Goal: Information Seeking & Learning: Learn about a topic

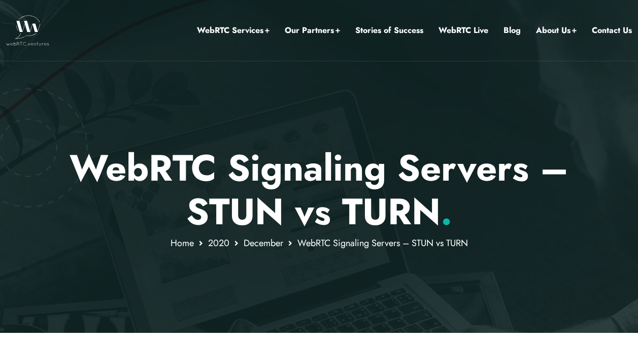
click at [242, 191] on p "WebRTC Signaling Servers – STUN vs TURN ." at bounding box center [319, 190] width 594 height 88
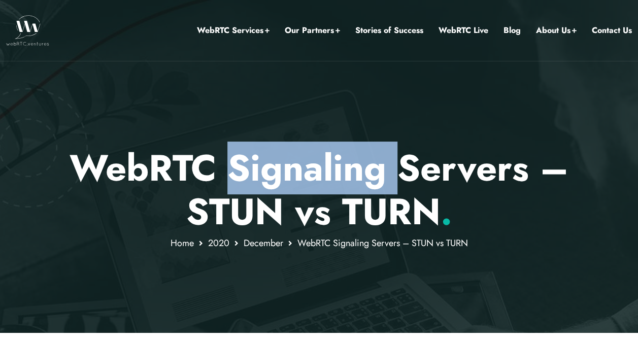
click at [242, 191] on p "WebRTC Signaling Servers – STUN vs TURN ." at bounding box center [319, 190] width 594 height 88
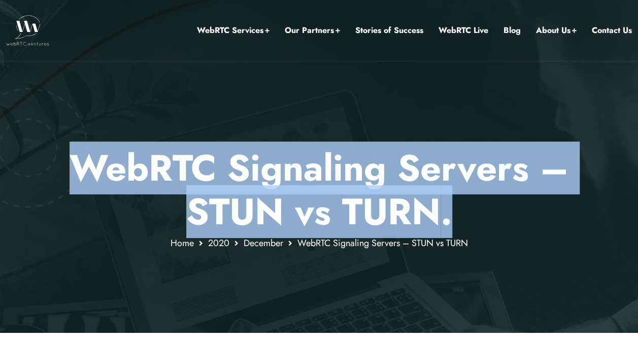
drag, startPoint x: 242, startPoint y: 191, endPoint x: 281, endPoint y: 203, distance: 40.4
click at [281, 203] on p "WebRTC Signaling Servers – STUN vs TURN ." at bounding box center [319, 190] width 594 height 88
drag, startPoint x: 281, startPoint y: 203, endPoint x: 497, endPoint y: 228, distance: 217.1
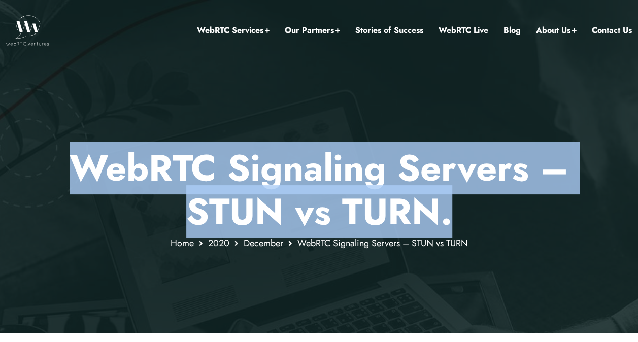
click at [497, 228] on p "WebRTC Signaling Servers – STUN vs TURN ." at bounding box center [319, 190] width 594 height 88
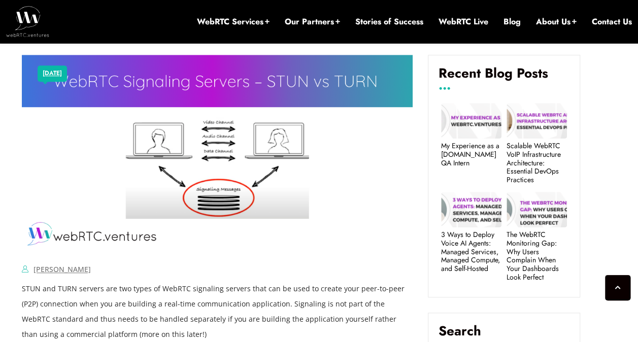
scroll to position [482, 0]
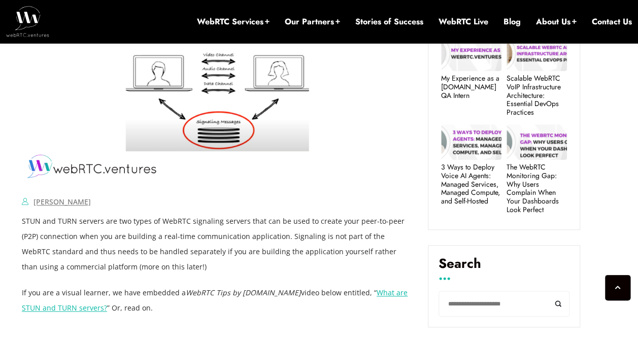
click at [298, 139] on img at bounding box center [217, 84] width 391 height 195
drag, startPoint x: 298, startPoint y: 139, endPoint x: 284, endPoint y: 282, distance: 143.8
drag, startPoint x: 284, startPoint y: 282, endPoint x: 197, endPoint y: 217, distance: 108.7
click at [197, 217] on p "STUN and TURN servers are two types of WebRTC signaling servers that can be use…" at bounding box center [217, 244] width 391 height 61
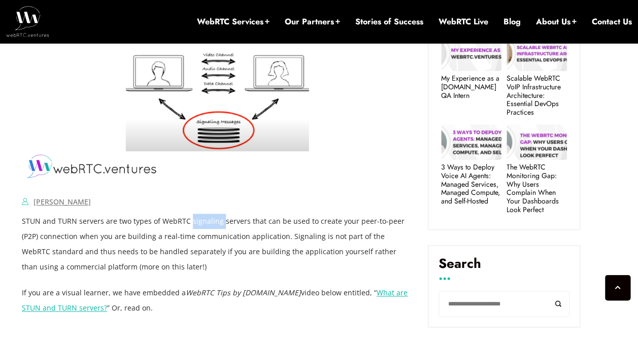
click at [197, 217] on p "STUN and TURN servers are two types of WebRTC signaling servers that can be use…" at bounding box center [217, 244] width 391 height 61
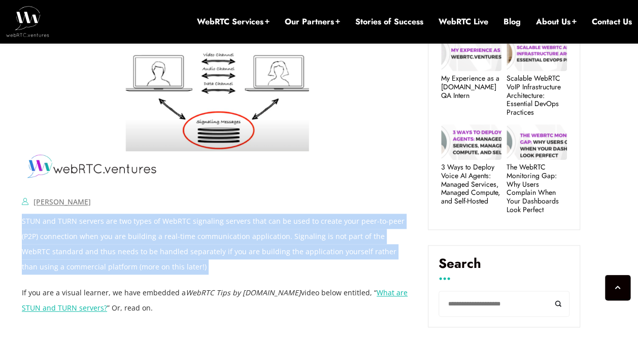
drag, startPoint x: 197, startPoint y: 217, endPoint x: 300, endPoint y: 226, distance: 103.4
click at [300, 226] on p "STUN and TURN servers are two types of WebRTC signaling servers that can be use…" at bounding box center [217, 244] width 391 height 61
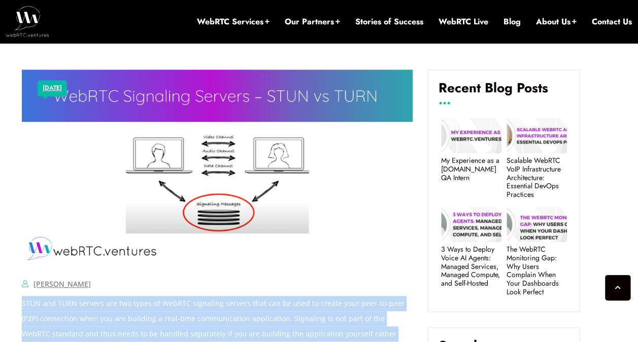
scroll to position [401, 0]
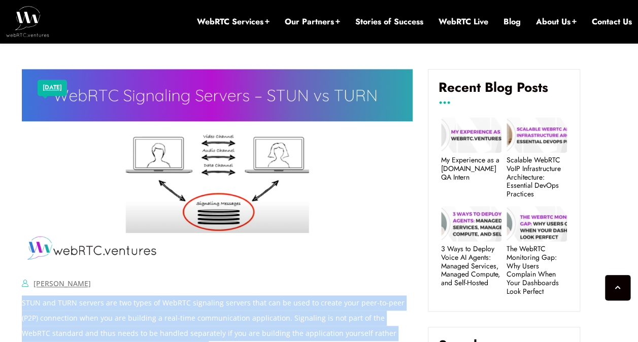
click at [300, 226] on img at bounding box center [217, 166] width 391 height 195
click at [306, 231] on img at bounding box center [217, 166] width 391 height 195
click at [294, 252] on img at bounding box center [217, 166] width 391 height 195
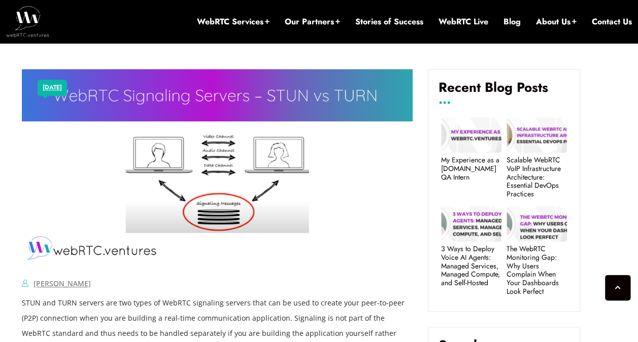
click at [267, 280] on div "[PERSON_NAME] Comments Off on WebRTC Signaling Servers – STUN vs TURN" at bounding box center [217, 283] width 391 height 15
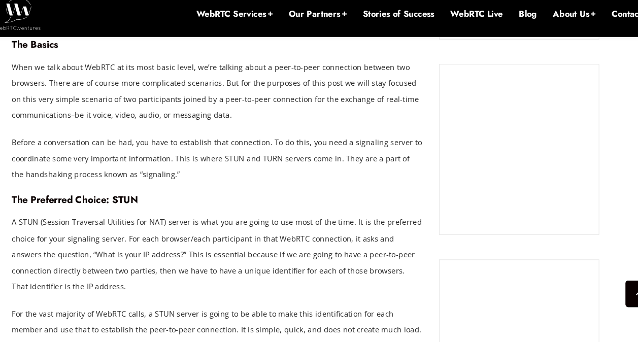
scroll to position [943, 0]
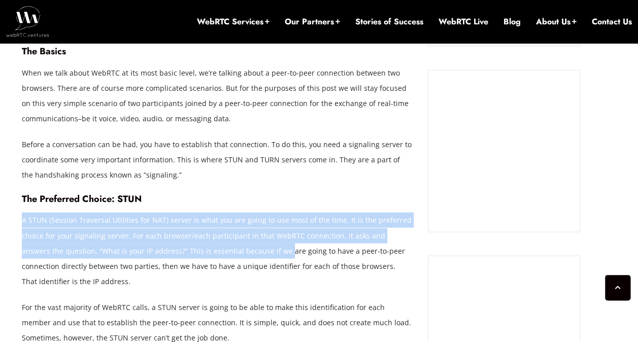
drag, startPoint x: 201, startPoint y: 192, endPoint x: 251, endPoint y: 244, distance: 71.8
click at [251, 244] on p "A STUN (Session Traversal Utilities for NAT) server is what you are going to us…" at bounding box center [217, 250] width 391 height 76
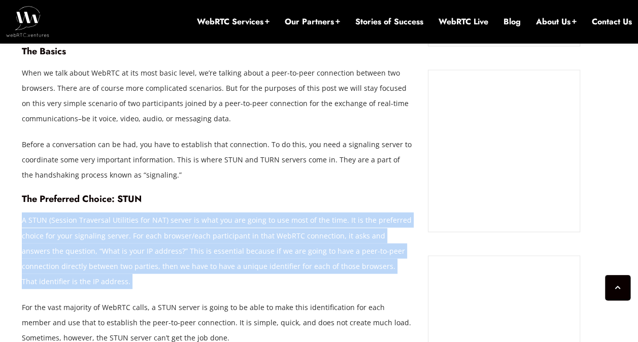
drag, startPoint x: 251, startPoint y: 244, endPoint x: 242, endPoint y: 221, distance: 24.2
click at [242, 221] on p "A STUN (Session Traversal Utilities for NAT) server is what you are going to us…" at bounding box center [217, 250] width 391 height 76
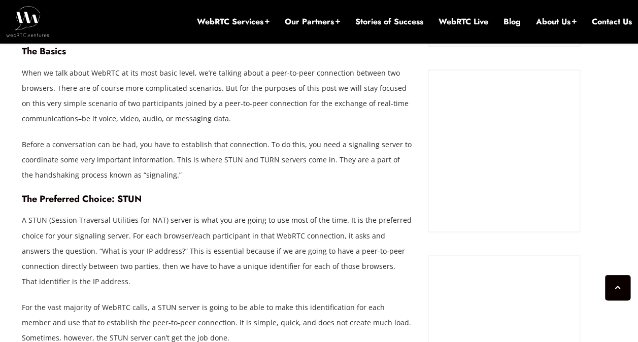
drag, startPoint x: 242, startPoint y: 221, endPoint x: 199, endPoint y: 203, distance: 46.6
click at [199, 203] on h4 "The Preferred Choice: STUN" at bounding box center [217, 198] width 391 height 11
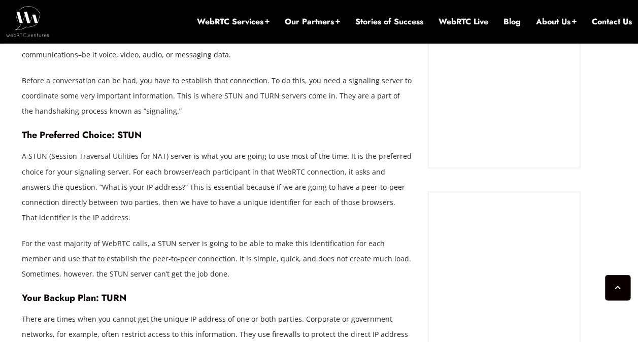
scroll to position [1007, 0]
click at [213, 167] on p "A STUN (Session Traversal Utilities for NAT) server is what you are going to us…" at bounding box center [217, 186] width 391 height 76
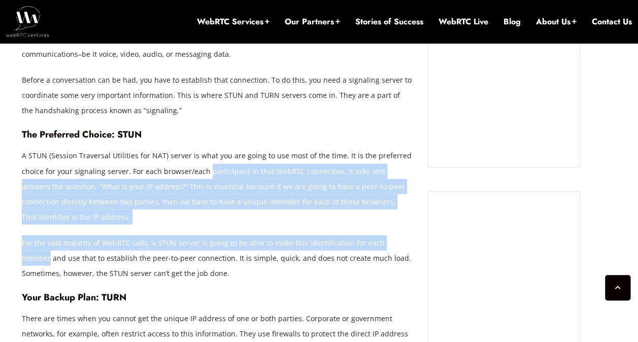
drag, startPoint x: 213, startPoint y: 167, endPoint x: 377, endPoint y: 248, distance: 182.9
click at [359, 220] on p "A STUN (Session Traversal Utilities for NAT) server is what you are going to us…" at bounding box center [217, 186] width 391 height 76
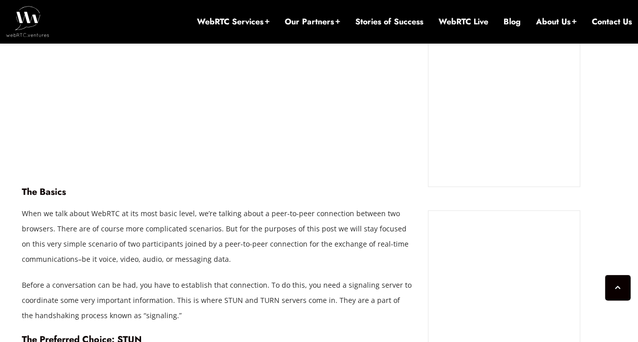
scroll to position [837, 0]
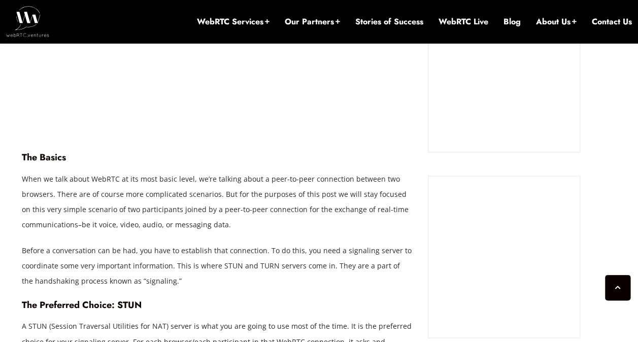
click at [359, 220] on p "When we talk about WebRTC at its most basic level, we’re talking about a peer-t…" at bounding box center [217, 201] width 391 height 61
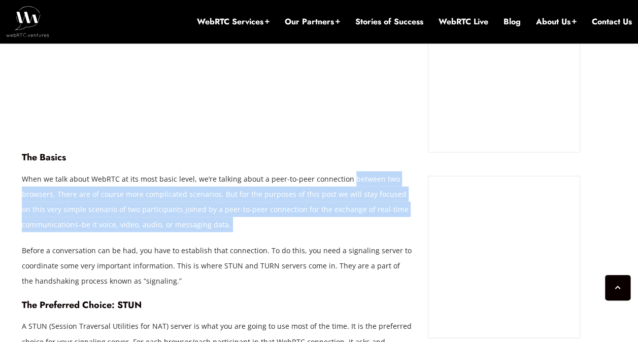
drag, startPoint x: 359, startPoint y: 220, endPoint x: 356, endPoint y: 182, distance: 38.1
click at [356, 182] on p "When we talk about WebRTC at its most basic level, we’re talking about a peer-t…" at bounding box center [217, 201] width 391 height 61
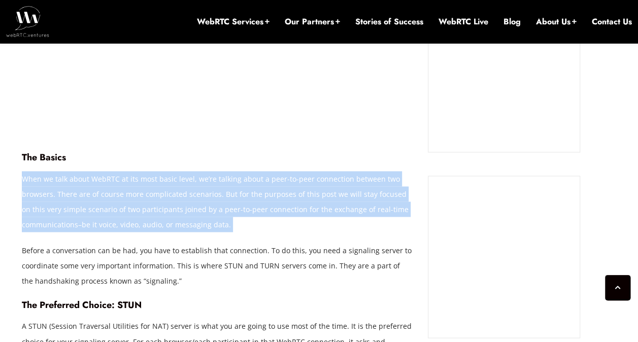
drag, startPoint x: 356, startPoint y: 182, endPoint x: 197, endPoint y: 193, distance: 159.7
click at [197, 193] on p "When we talk about WebRTC at its most basic level, we’re talking about a peer-t…" at bounding box center [217, 201] width 391 height 61
click at [230, 227] on p "When we talk about WebRTC at its most basic level, we’re talking about a peer-t…" at bounding box center [217, 201] width 391 height 61
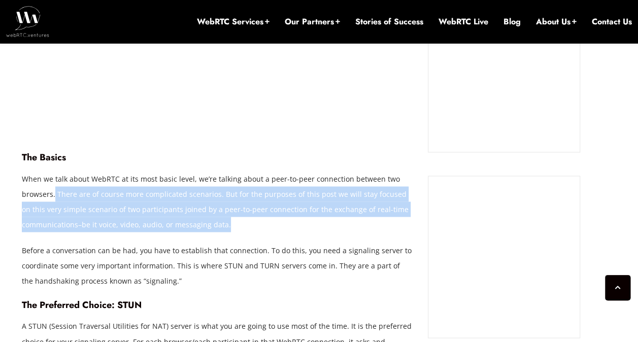
drag, startPoint x: 54, startPoint y: 195, endPoint x: 238, endPoint y: 228, distance: 187.1
click at [238, 228] on p "When we talk about WebRTC at its most basic level, we’re talking about a peer-t…" at bounding box center [217, 201] width 391 height 61
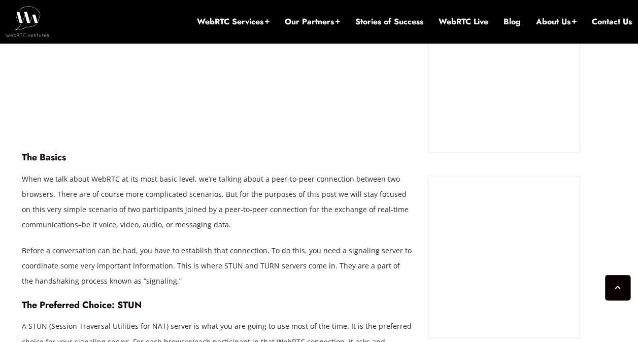
click at [238, 272] on p "Before a conversation can be had, you have to establish that connection. To do …" at bounding box center [217, 265] width 391 height 46
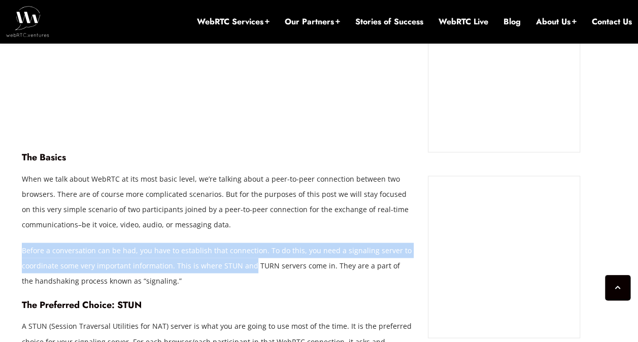
drag, startPoint x: 238, startPoint y: 272, endPoint x: 234, endPoint y: 231, distance: 41.8
click at [234, 231] on p "When we talk about WebRTC at its most basic level, we’re talking about a peer-t…" at bounding box center [217, 201] width 391 height 61
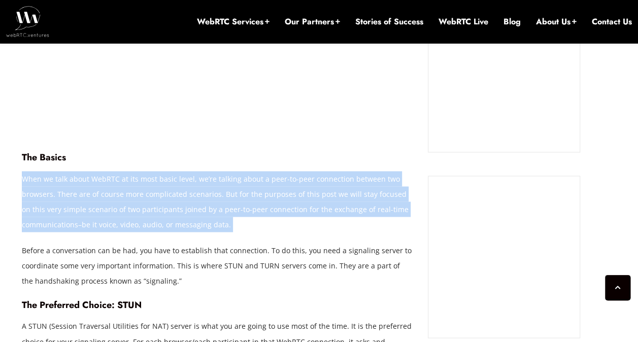
click at [234, 231] on p "When we talk about WebRTC at its most basic level, we’re talking about a peer-t…" at bounding box center [217, 201] width 391 height 61
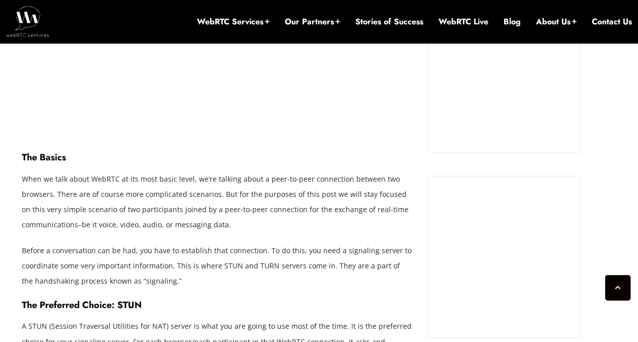
drag, startPoint x: 234, startPoint y: 231, endPoint x: 285, endPoint y: 247, distance: 53.6
click at [285, 247] on p "Before a conversation can be had, you have to establish that connection. To do …" at bounding box center [217, 265] width 391 height 46
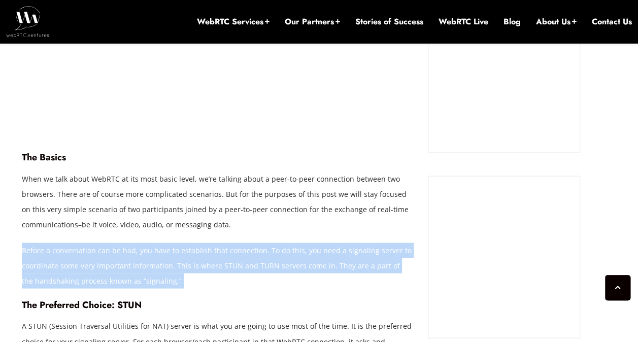
drag, startPoint x: 285, startPoint y: 247, endPoint x: 255, endPoint y: 242, distance: 30.7
click at [255, 242] on p "Before a conversation can be had, you have to establish that connection. To do …" at bounding box center [217, 265] width 391 height 46
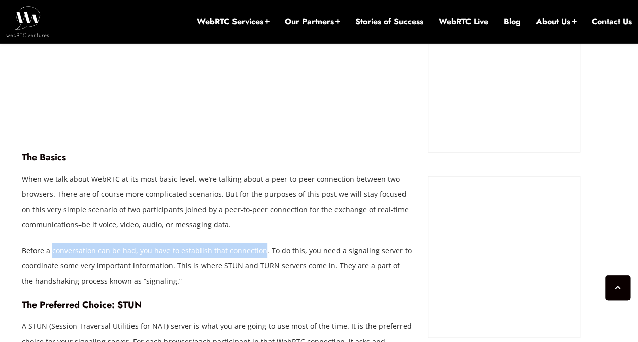
drag, startPoint x: 255, startPoint y: 242, endPoint x: 63, endPoint y: 241, distance: 191.2
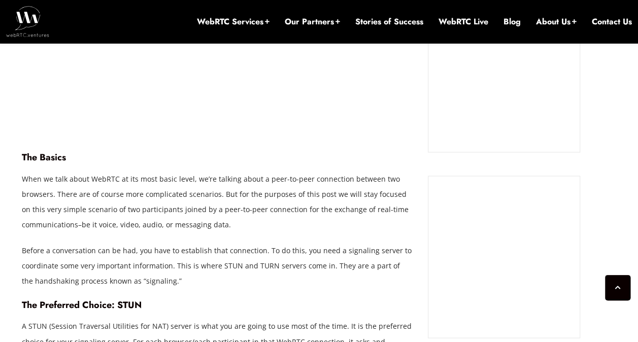
drag, startPoint x: 63, startPoint y: 241, endPoint x: 43, endPoint y: 240, distance: 20.9
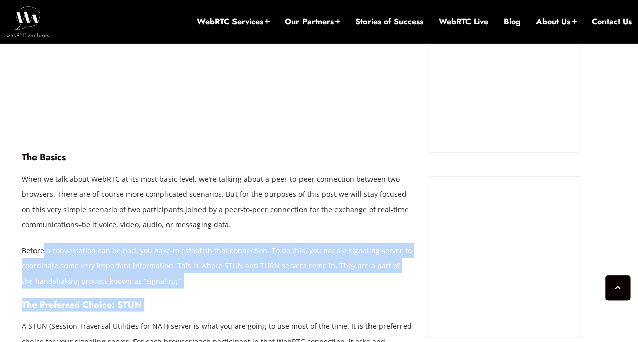
drag, startPoint x: 43, startPoint y: 240, endPoint x: 195, endPoint y: 307, distance: 166.3
click at [195, 307] on h4 "The Preferred Choice: STUN" at bounding box center [217, 304] width 391 height 11
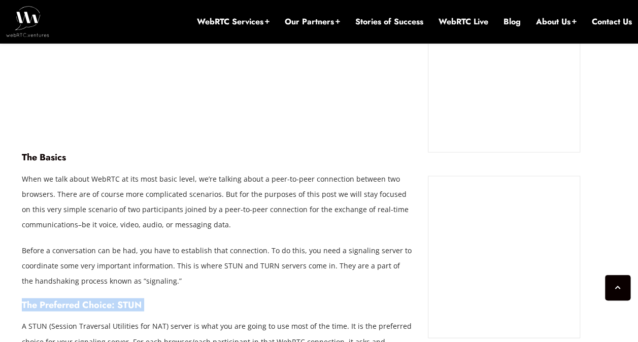
click at [195, 307] on h4 "The Preferred Choice: STUN" at bounding box center [217, 304] width 391 height 11
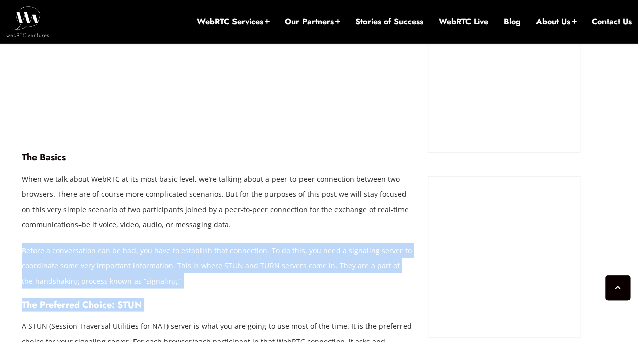
drag, startPoint x: 195, startPoint y: 307, endPoint x: 283, endPoint y: 287, distance: 90.1
click at [283, 287] on p "Before a conversation can be had, you have to establish that connection. To do …" at bounding box center [217, 265] width 391 height 46
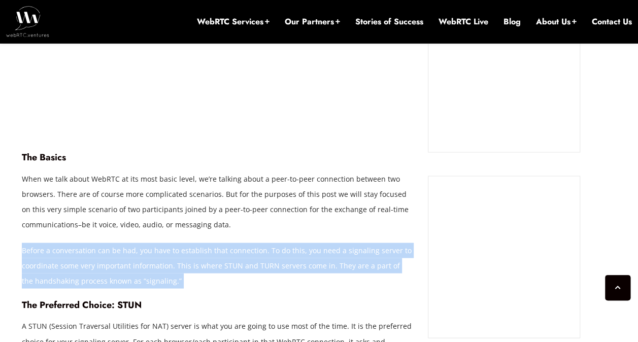
click at [283, 287] on p "Before a conversation can be had, you have to establish that connection. To do …" at bounding box center [217, 265] width 391 height 46
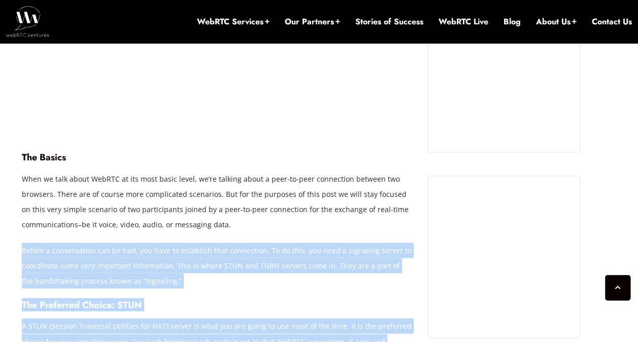
drag, startPoint x: 283, startPoint y: 287, endPoint x: 301, endPoint y: 320, distance: 38.1
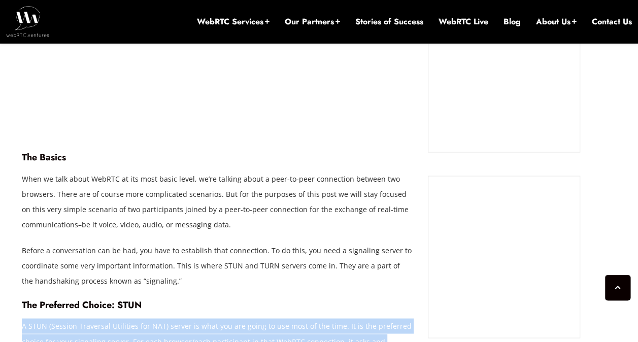
drag, startPoint x: 306, startPoint y: 324, endPoint x: 299, endPoint y: 323, distance: 7.1
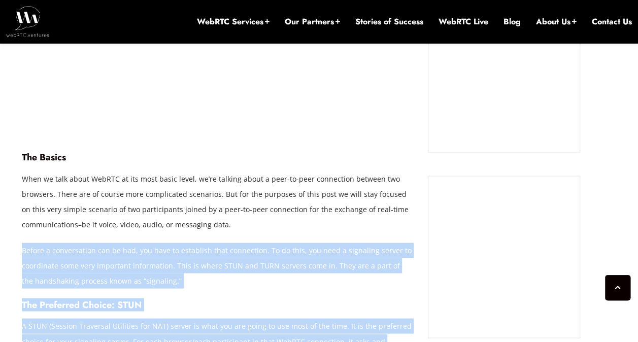
drag, startPoint x: 299, startPoint y: 323, endPoint x: 287, endPoint y: 273, distance: 51.7
drag, startPoint x: 287, startPoint y: 273, endPoint x: 295, endPoint y: 282, distance: 11.9
click at [295, 282] on p "Before a conversation can be had, you have to establish that connection. To do …" at bounding box center [217, 265] width 391 height 46
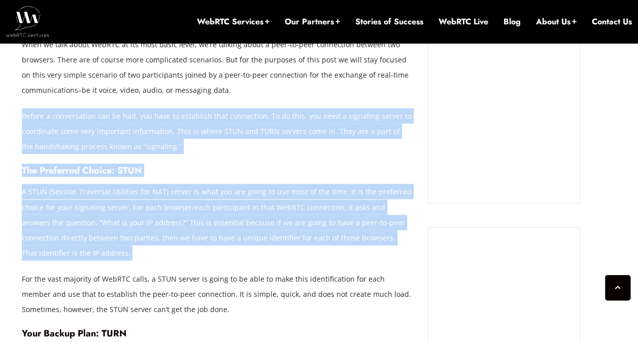
scroll to position [972, 0]
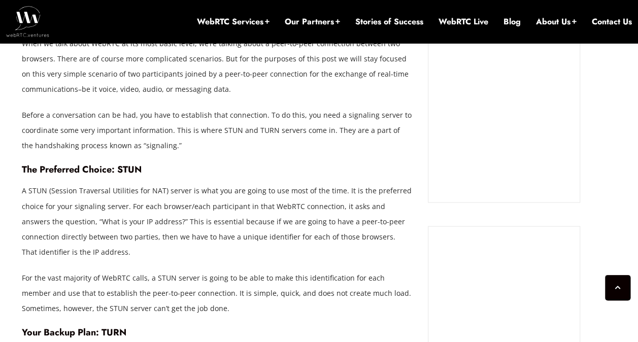
click at [295, 282] on p "For the vast majority of WebRTC calls, a STUN server is going to be able to mak…" at bounding box center [217, 293] width 391 height 46
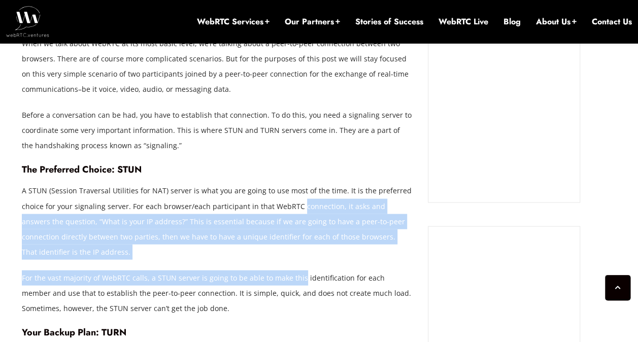
drag, startPoint x: 295, startPoint y: 282, endPoint x: 297, endPoint y: 203, distance: 79.2
click at [297, 203] on p "A STUN (Session Traversal Utilities for NAT) server is what you are going to us…" at bounding box center [217, 221] width 391 height 76
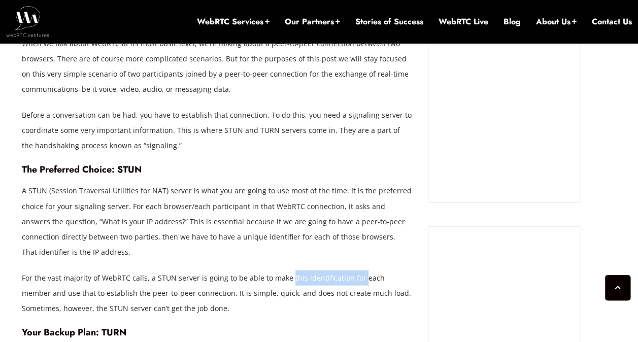
drag, startPoint x: 297, startPoint y: 203, endPoint x: 353, endPoint y: 274, distance: 90.7
click at [353, 274] on p "For the vast majority of WebRTC calls, a STUN server is going to be able to mak…" at bounding box center [217, 293] width 391 height 46
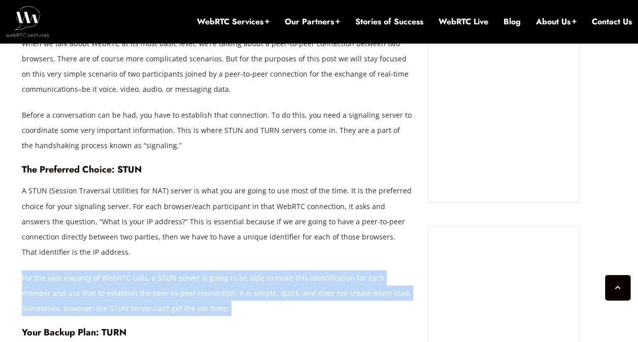
drag, startPoint x: 353, startPoint y: 274, endPoint x: 366, endPoint y: 286, distance: 17.3
click at [366, 286] on p "For the vast majority of WebRTC calls, a STUN server is going to be able to mak…" at bounding box center [217, 293] width 391 height 46
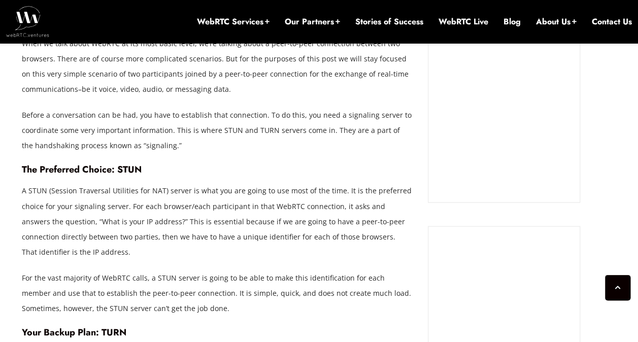
drag, startPoint x: 366, startPoint y: 286, endPoint x: 344, endPoint y: 319, distance: 40.2
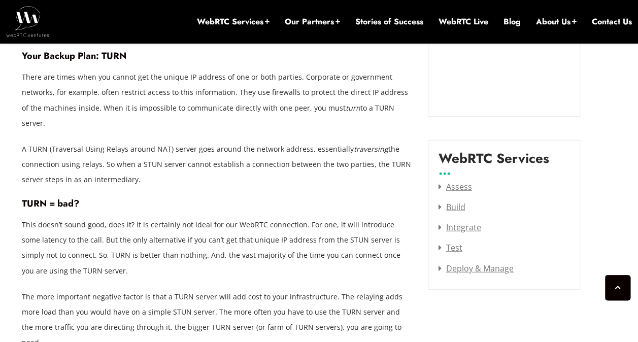
scroll to position [1130, 0]
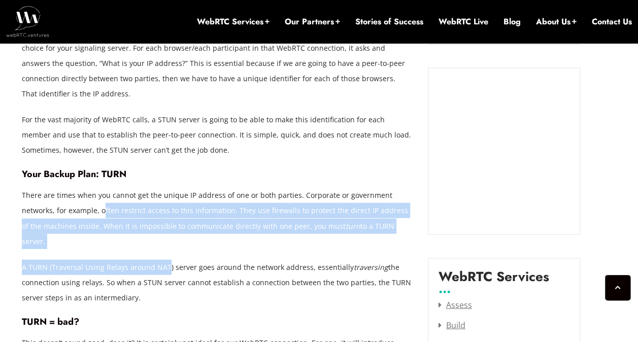
drag, startPoint x: 102, startPoint y: 216, endPoint x: 163, endPoint y: 246, distance: 68.1
click at [163, 246] on div "STUN and TURN servers are two types of WebRTC signaling servers that can be use…" at bounding box center [217, 274] width 391 height 1416
click at [163, 260] on p "A TURN (Traversal Using Relays around NAT) server goes around the network addre…" at bounding box center [217, 283] width 391 height 46
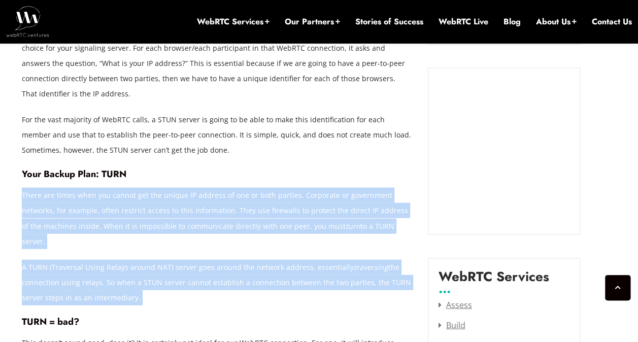
drag, startPoint x: 163, startPoint y: 246, endPoint x: 198, endPoint y: 215, distance: 46.0
click at [198, 215] on div "STUN and TURN servers are two types of WebRTC signaling servers that can be use…" at bounding box center [217, 274] width 391 height 1416
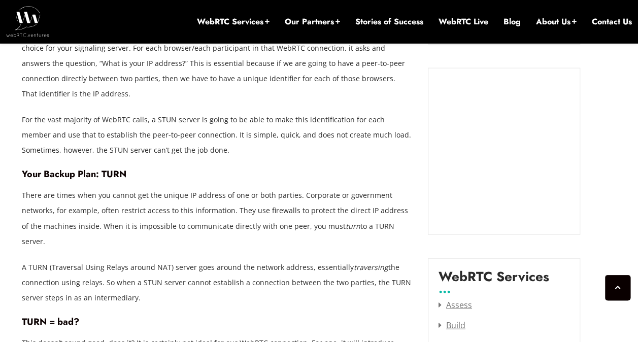
drag, startPoint x: 198, startPoint y: 215, endPoint x: 126, endPoint y: 179, distance: 80.5
click at [126, 179] on h4 "Your Backup Plan: TURN" at bounding box center [217, 173] width 391 height 11
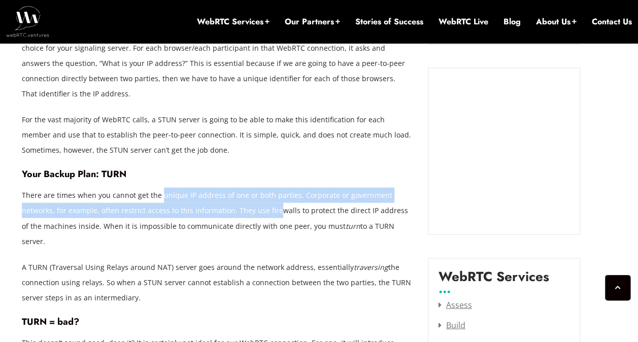
drag, startPoint x: 160, startPoint y: 192, endPoint x: 277, endPoint y: 216, distance: 119.6
click at [277, 216] on p "There are times when you cannot get the unique IP address of one or both partie…" at bounding box center [217, 218] width 391 height 61
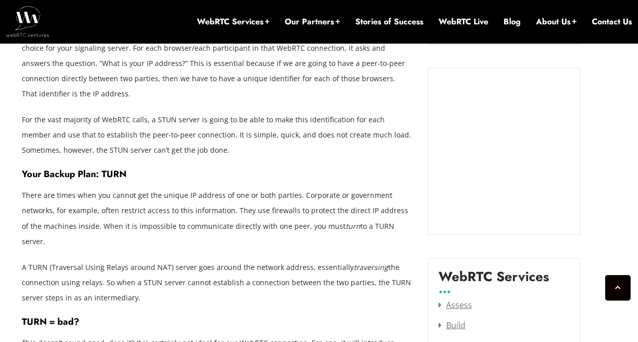
click at [268, 137] on p "For the vast majority of WebRTC calls, a STUN server is going to be able to mak…" at bounding box center [217, 135] width 391 height 46
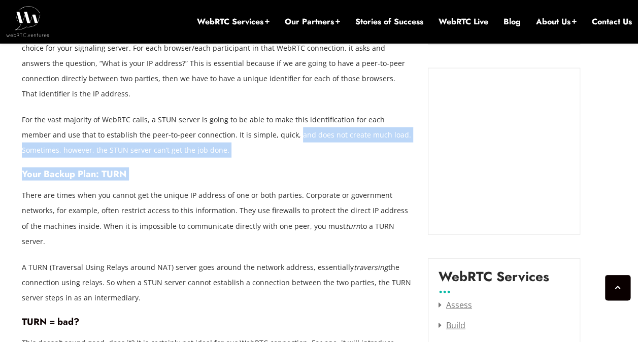
drag, startPoint x: 268, startPoint y: 137, endPoint x: 301, endPoint y: 167, distance: 45.2
click at [301, 167] on div "STUN and TURN servers are two types of WebRTC signaling servers that can be use…" at bounding box center [217, 274] width 391 height 1416
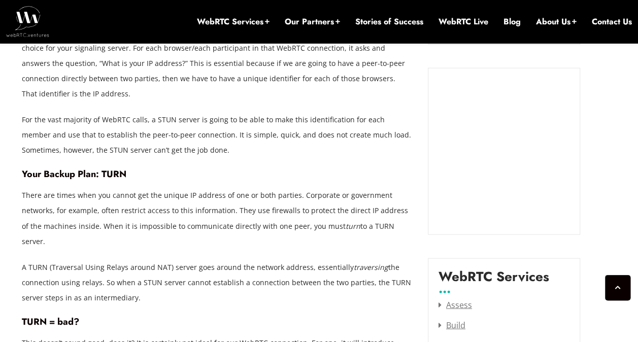
drag, startPoint x: 301, startPoint y: 167, endPoint x: 316, endPoint y: 222, distance: 56.1
click at [316, 222] on p "There are times when you cannot get the unique IP address of one or both partie…" at bounding box center [217, 218] width 391 height 61
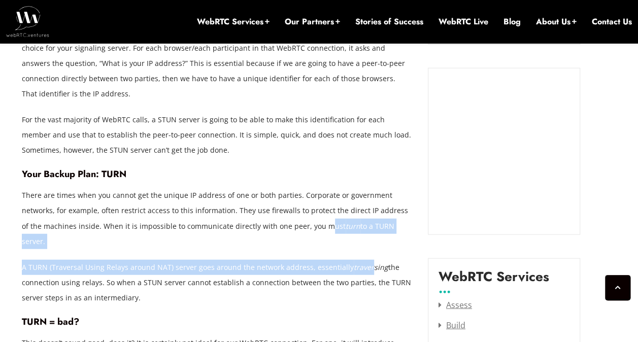
drag, startPoint x: 316, startPoint y: 222, endPoint x: 363, endPoint y: 255, distance: 57.8
click at [363, 255] on div "STUN and TURN servers are two types of WebRTC signaling servers that can be use…" at bounding box center [217, 274] width 391 height 1416
click at [363, 262] on em "traversing" at bounding box center [371, 267] width 34 height 10
drag, startPoint x: 363, startPoint y: 255, endPoint x: 331, endPoint y: 208, distance: 56.6
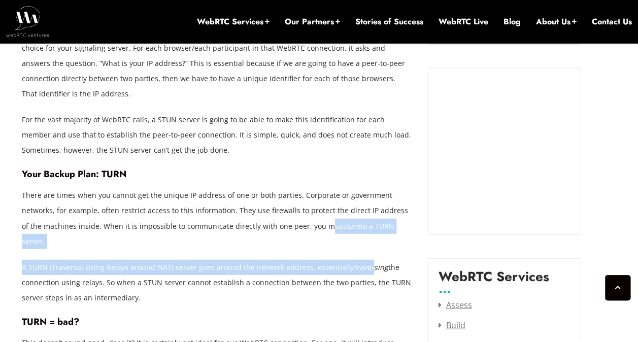
click at [331, 208] on div "STUN and TURN servers are two types of WebRTC signaling servers that can be use…" at bounding box center [217, 274] width 391 height 1416
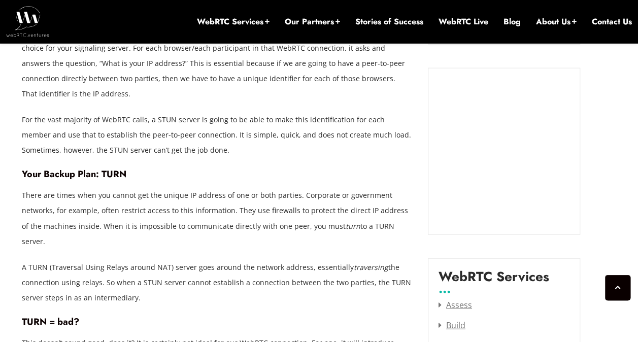
drag
click at [298, 194] on p "There are times when you cannot get the unique IP address of one or both partie…" at bounding box center [217, 218] width 391 height 61
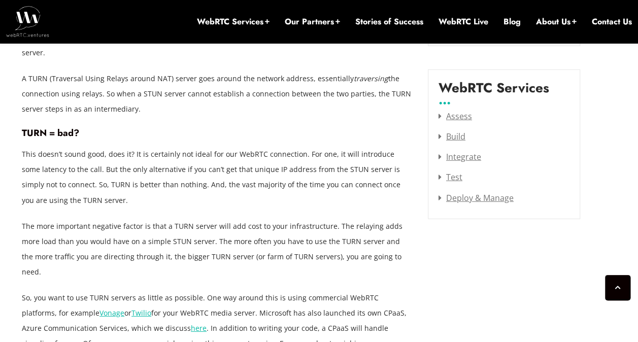
scroll to position [1319, 0]
click at [146, 193] on div "STUN and TURN servers are two types of WebRTC signaling servers that can be use…" at bounding box center [217, 85] width 391 height 1416
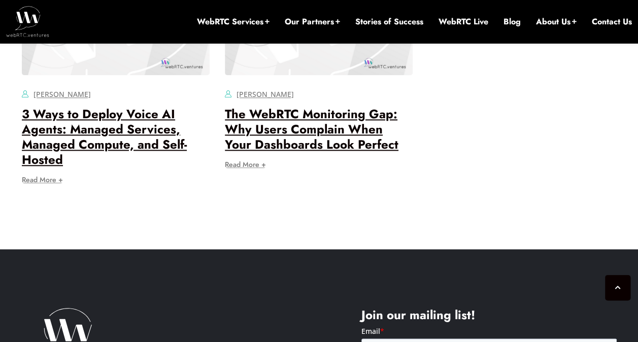
scroll to position [2452, 0]
